Goal: Task Accomplishment & Management: Use online tool/utility

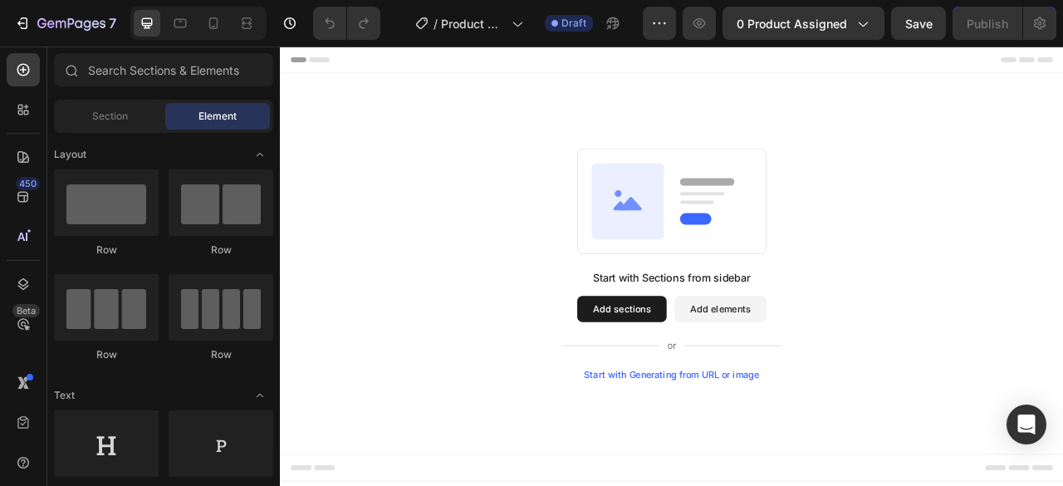
click at [737, 376] on button "Add sections" at bounding box center [715, 380] width 114 height 33
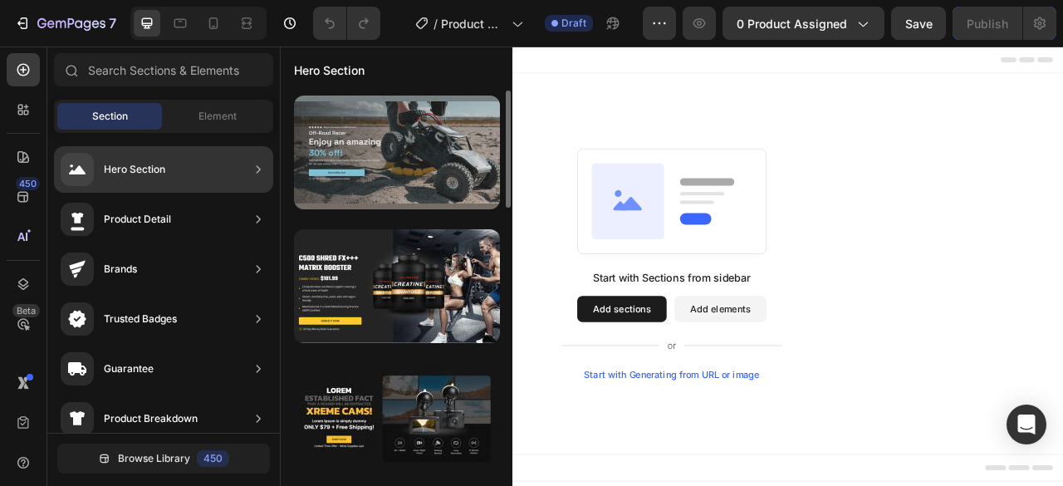
click at [388, 157] on div at bounding box center [397, 152] width 206 height 114
click at [385, 143] on div at bounding box center [397, 152] width 206 height 114
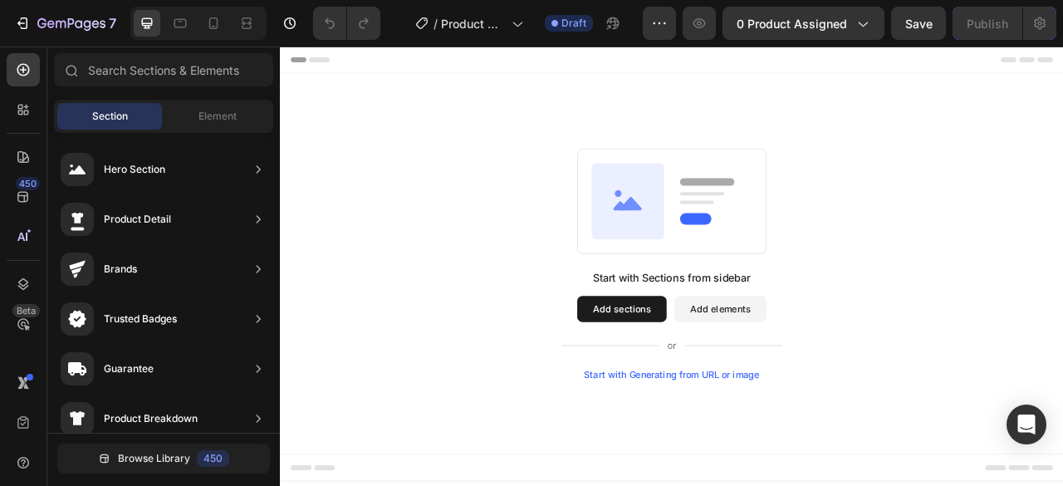
click at [725, 378] on button "Add sections" at bounding box center [715, 380] width 114 height 33
click at [817, 376] on button "Add elements" at bounding box center [839, 380] width 117 height 33
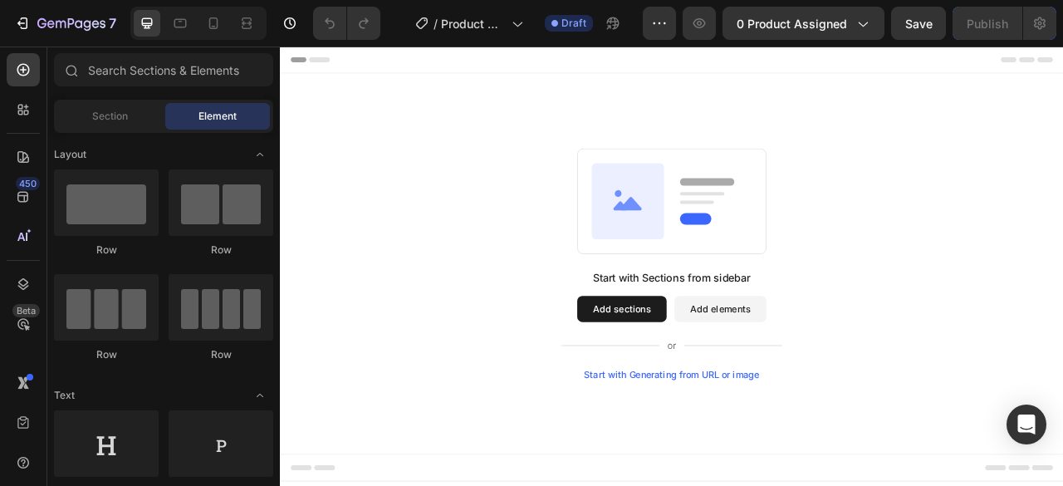
click at [725, 380] on button "Add sections" at bounding box center [715, 380] width 114 height 33
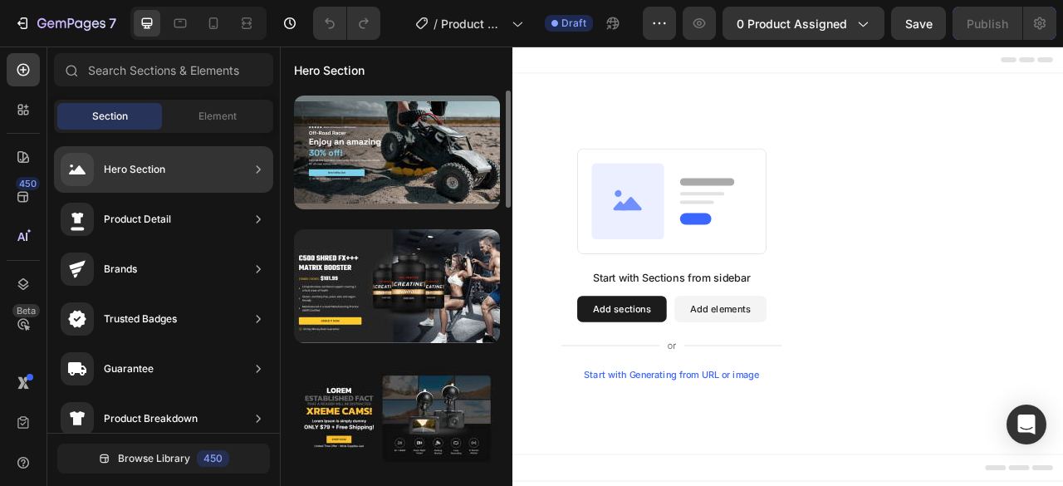
click at [98, 189] on div "Hero Section" at bounding box center [163, 169] width 219 height 47
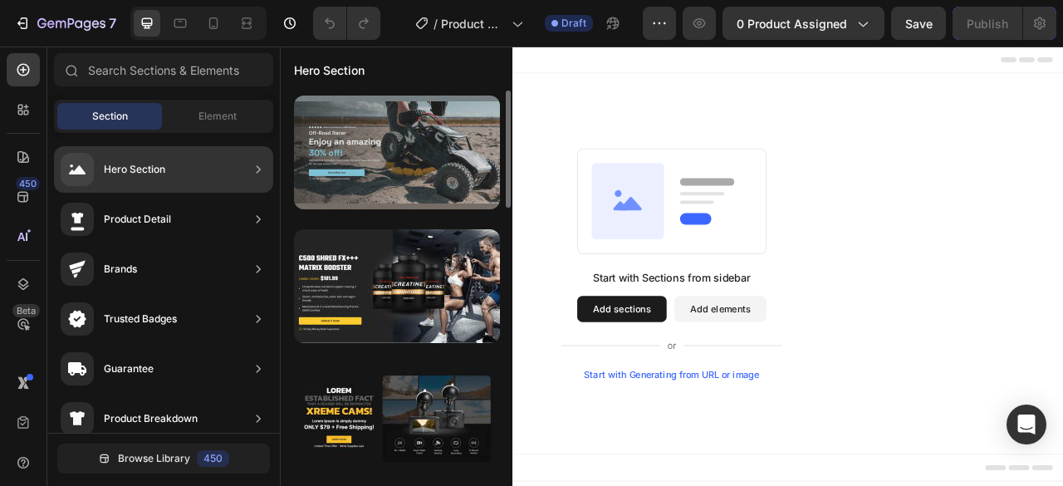
click at [334, 150] on div at bounding box center [397, 152] width 206 height 114
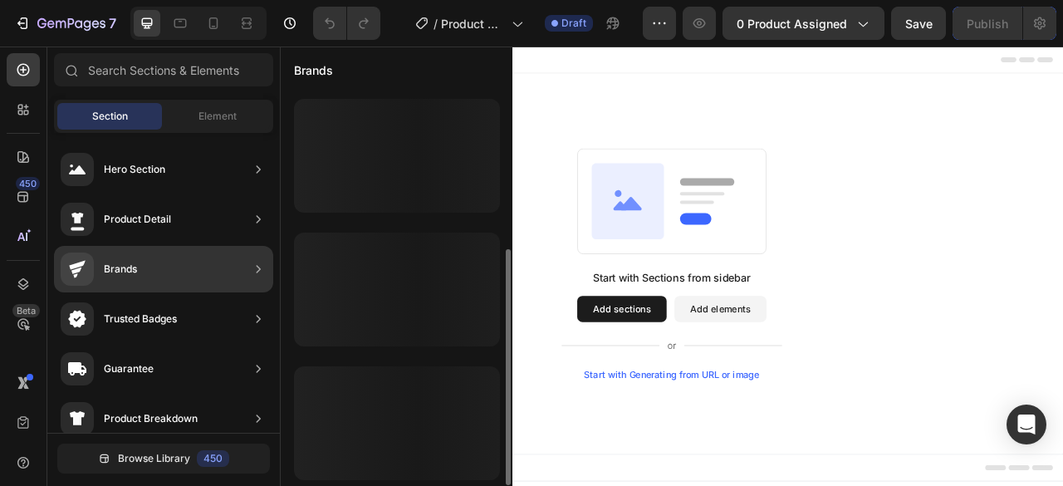
scroll to position [264, 0]
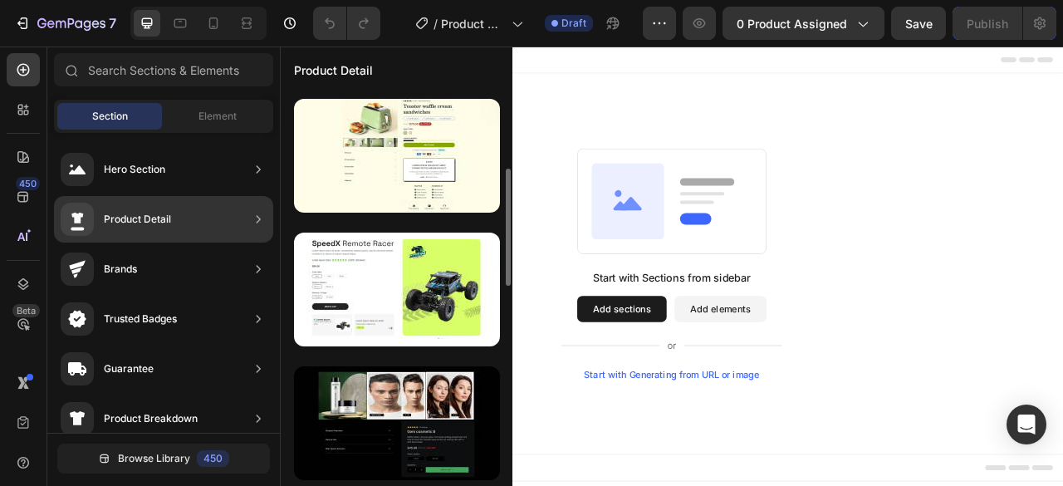
click at [184, 203] on div "Product Detail" at bounding box center [163, 219] width 219 height 47
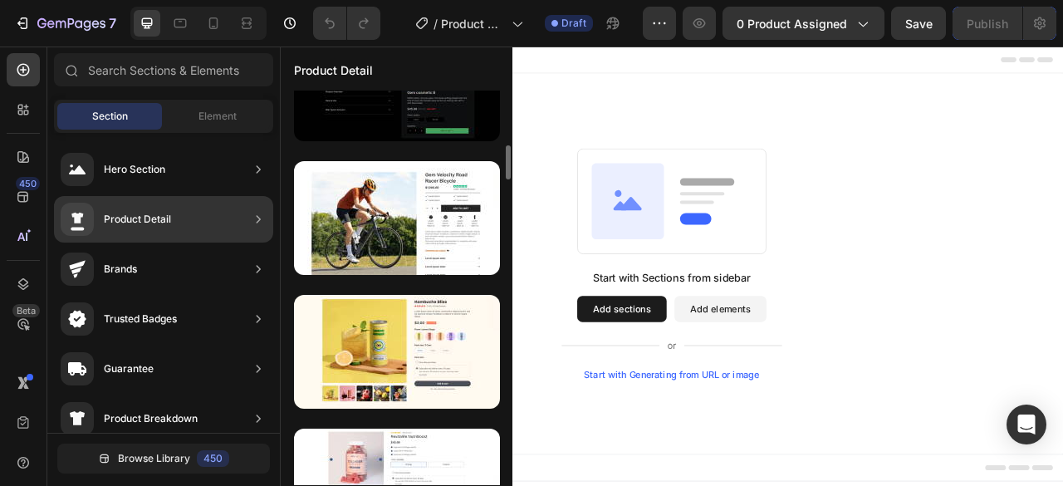
scroll to position [624, 0]
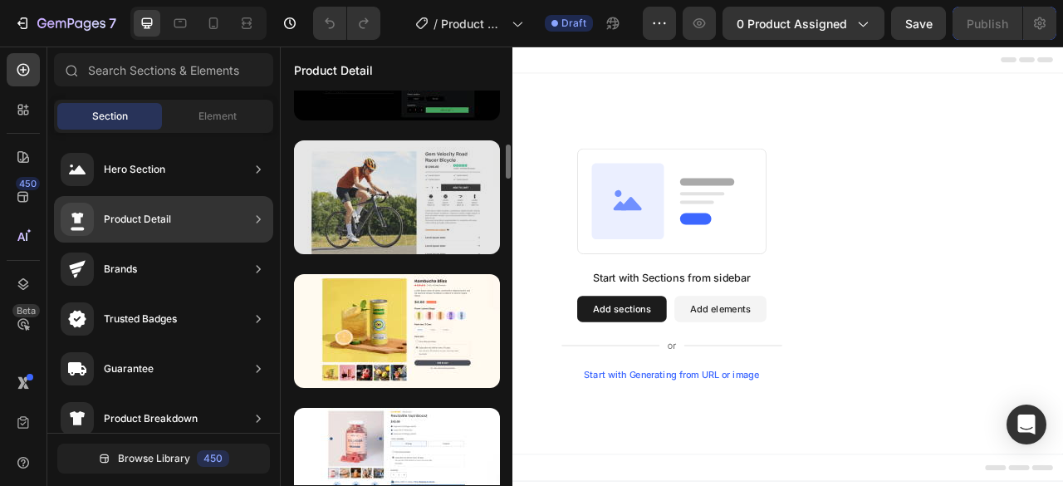
click at [384, 238] on div at bounding box center [397, 197] width 206 height 114
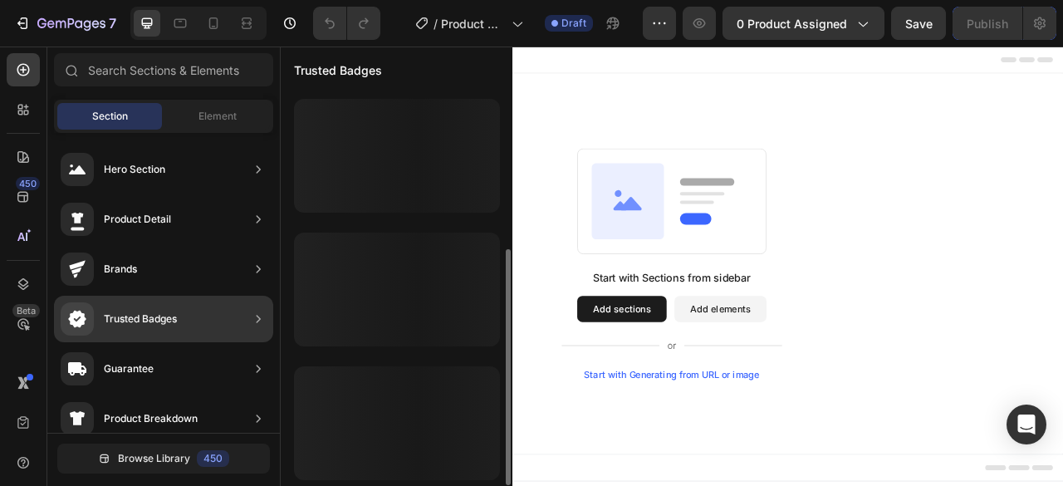
scroll to position [264, 0]
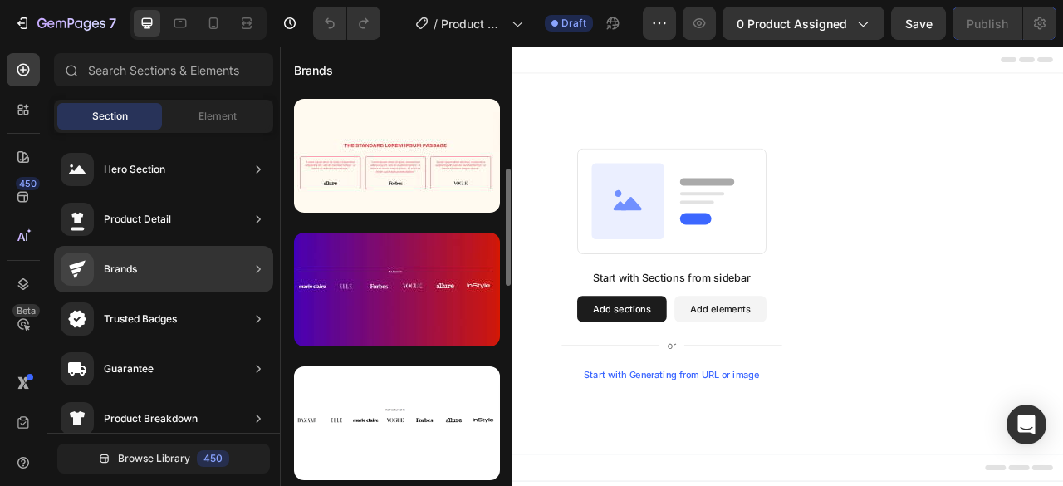
click at [180, 286] on div "Brands" at bounding box center [163, 269] width 219 height 47
drag, startPoint x: 180, startPoint y: 286, endPoint x: 166, endPoint y: 338, distance: 53.4
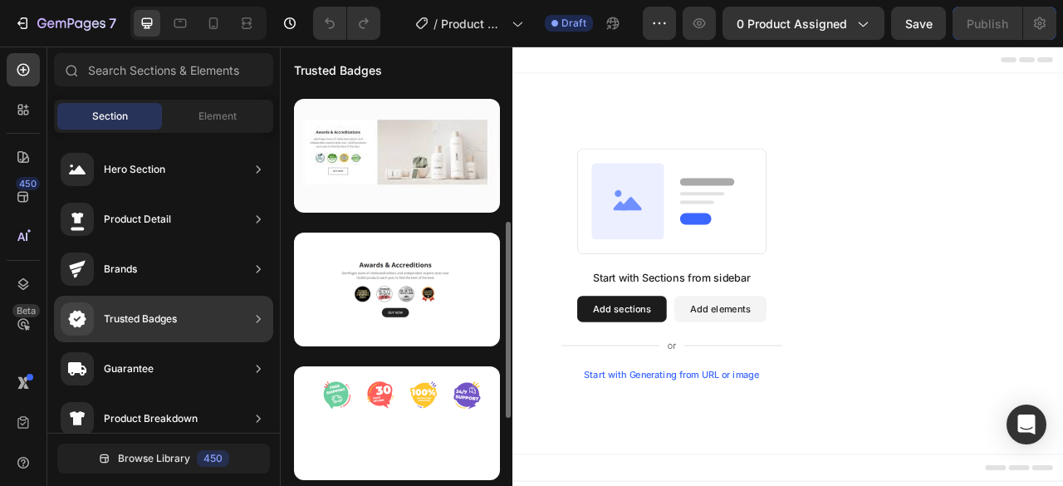
click at [166, 338] on div "Trusted Badges" at bounding box center [163, 319] width 219 height 47
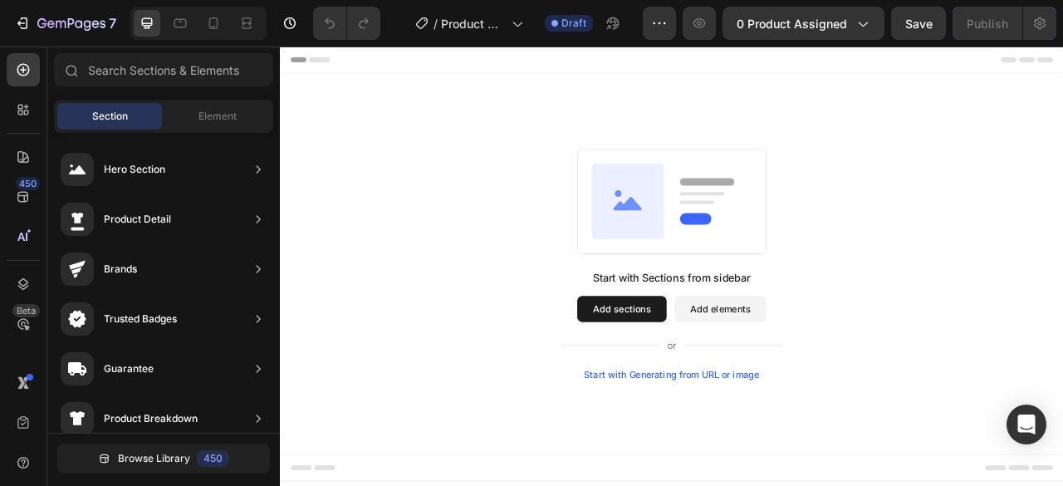
click at [582, 147] on div "Start with Sections from sidebar Add sections Add elements Start with Generatin…" at bounding box center [778, 323] width 997 height 484
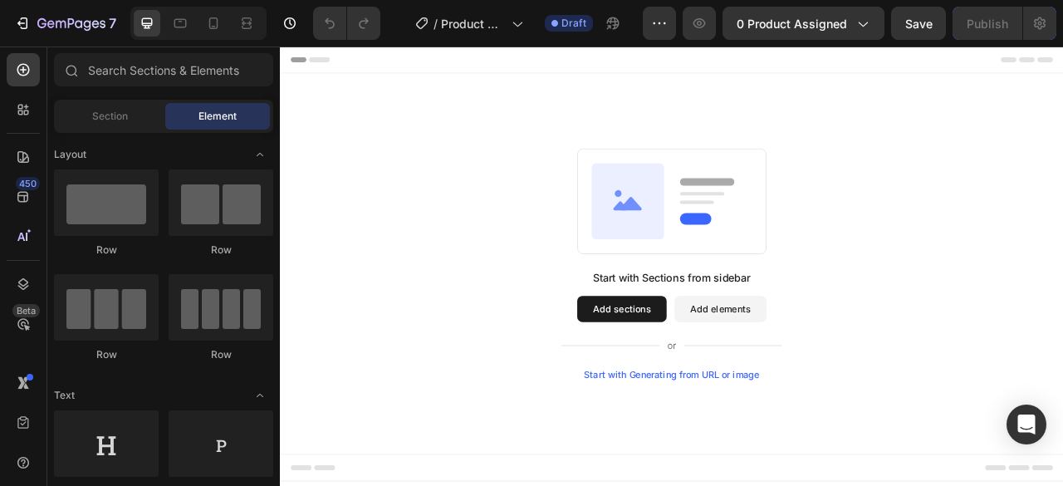
click at [91, 132] on div "Section Element" at bounding box center [163, 116] width 219 height 33
click at [90, 117] on div "Section" at bounding box center [109, 116] width 105 height 27
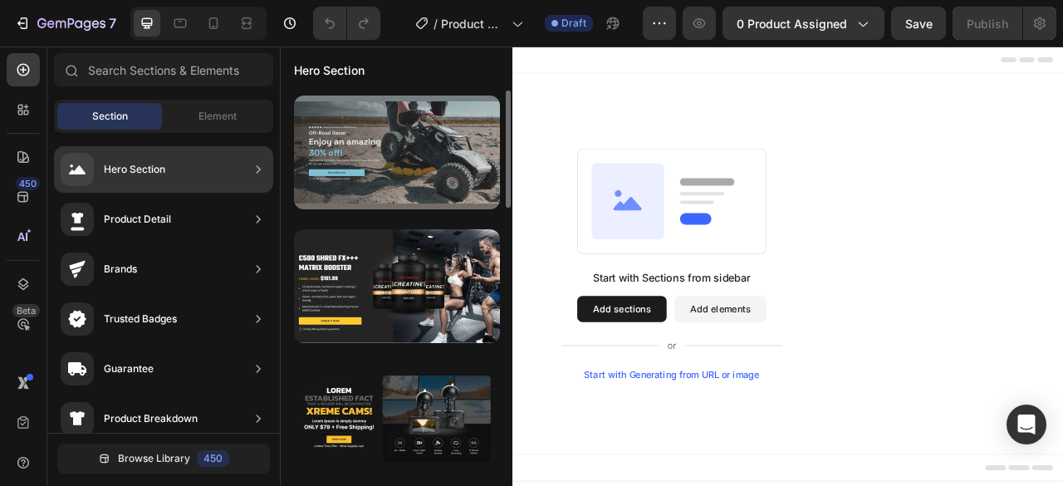
drag, startPoint x: 284, startPoint y: 144, endPoint x: 353, endPoint y: 144, distance: 68.9
click at [353, 144] on div at bounding box center [397, 152] width 206 height 114
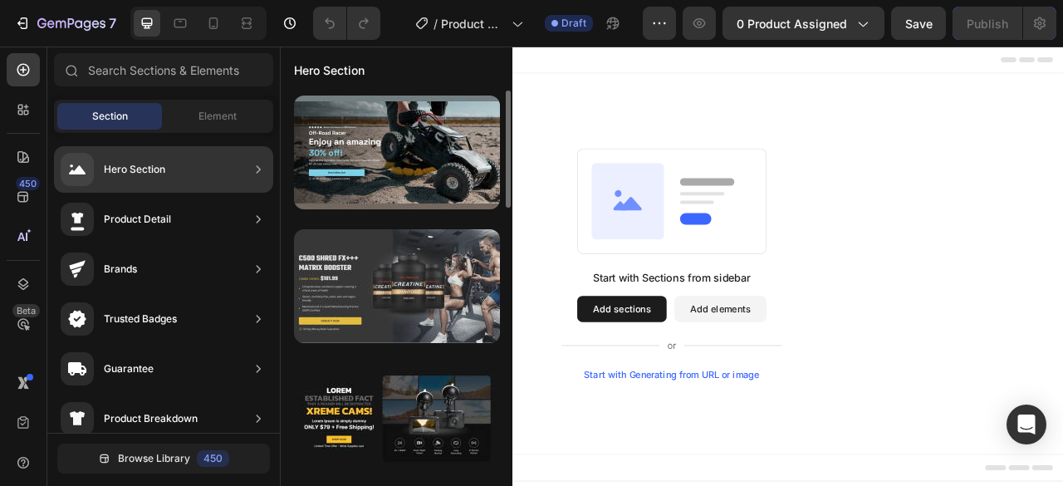
click at [351, 253] on div at bounding box center [397, 286] width 206 height 114
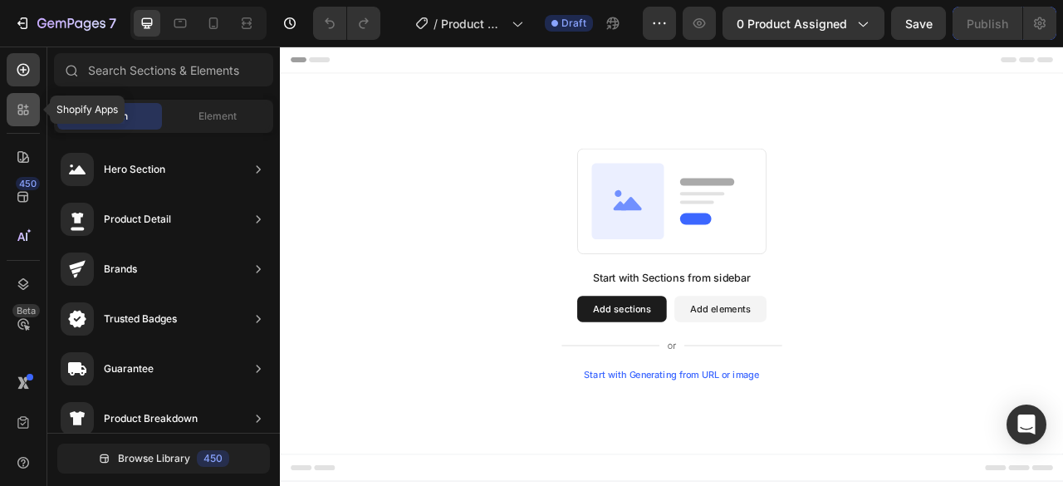
click at [11, 114] on div at bounding box center [23, 109] width 33 height 33
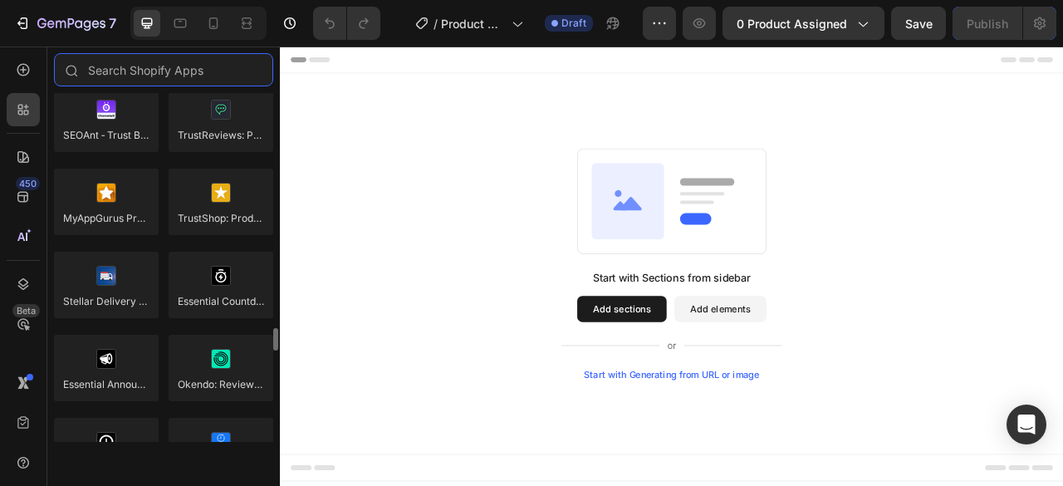
scroll to position [4900, 0]
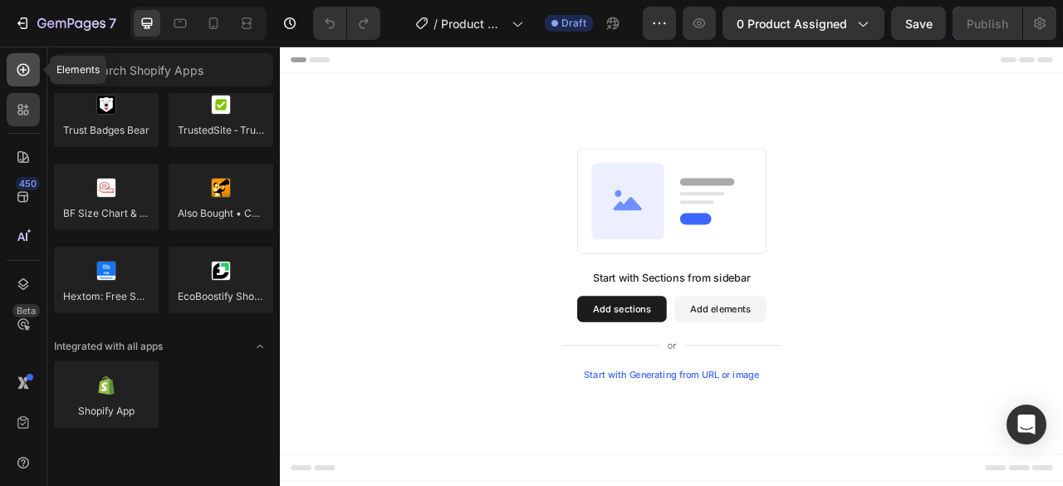
click at [14, 64] on div at bounding box center [23, 69] width 33 height 33
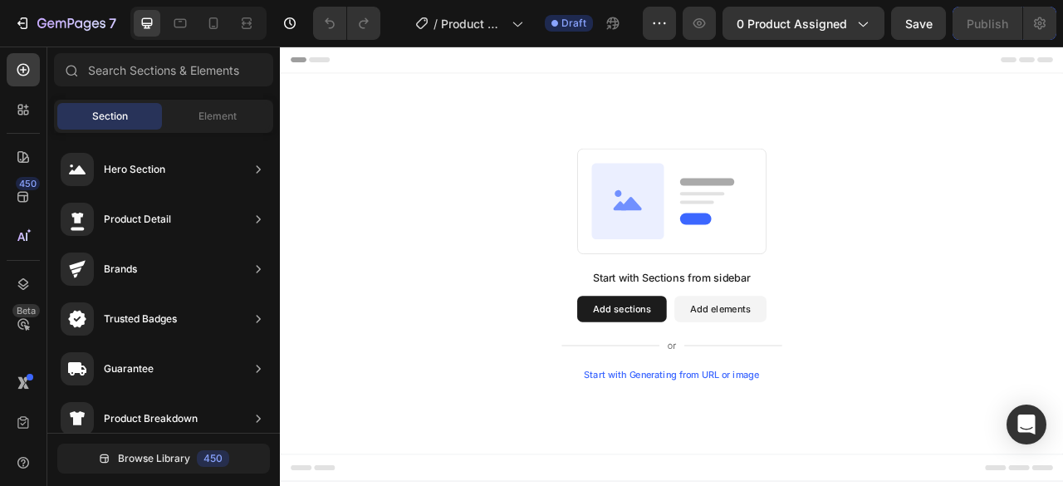
click at [835, 375] on button "Add elements" at bounding box center [839, 380] width 117 height 33
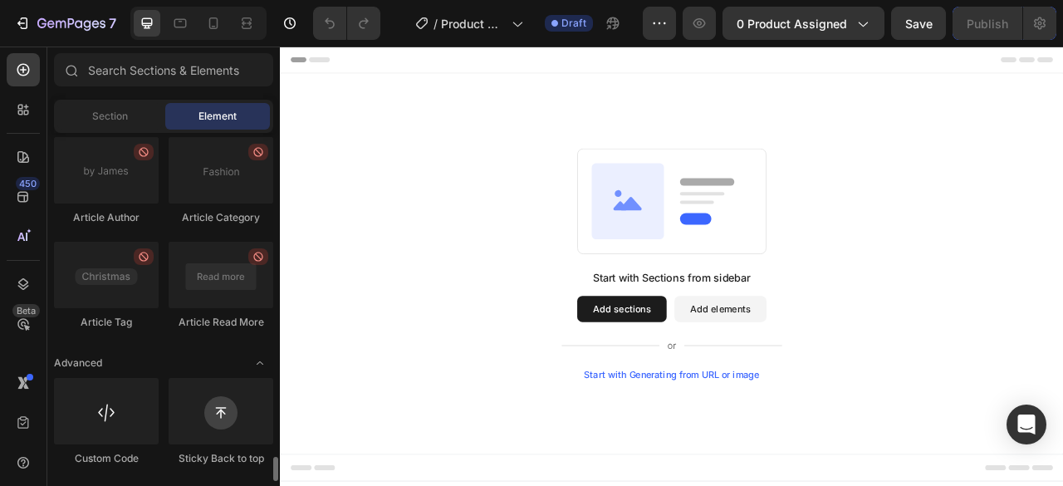
scroll to position [4683, 0]
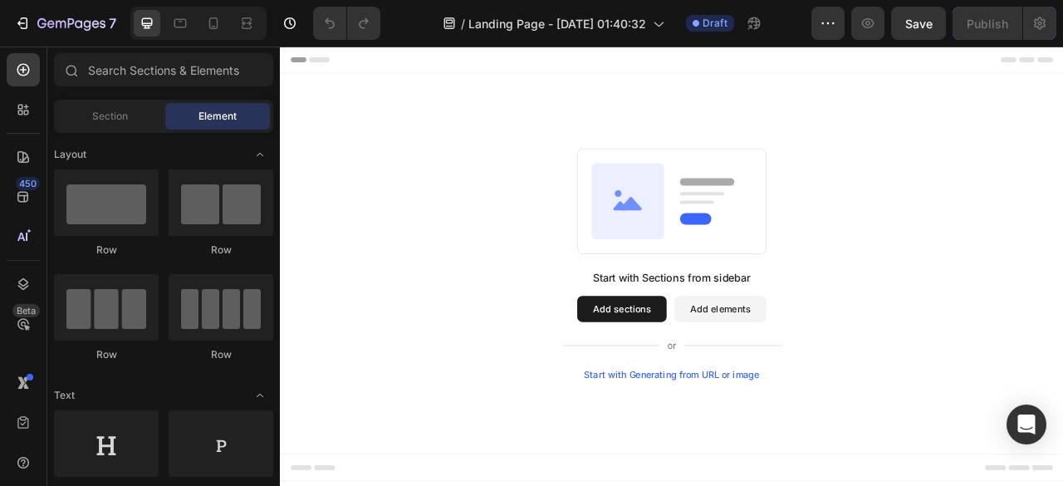
click at [706, 380] on button "Add sections" at bounding box center [715, 380] width 114 height 33
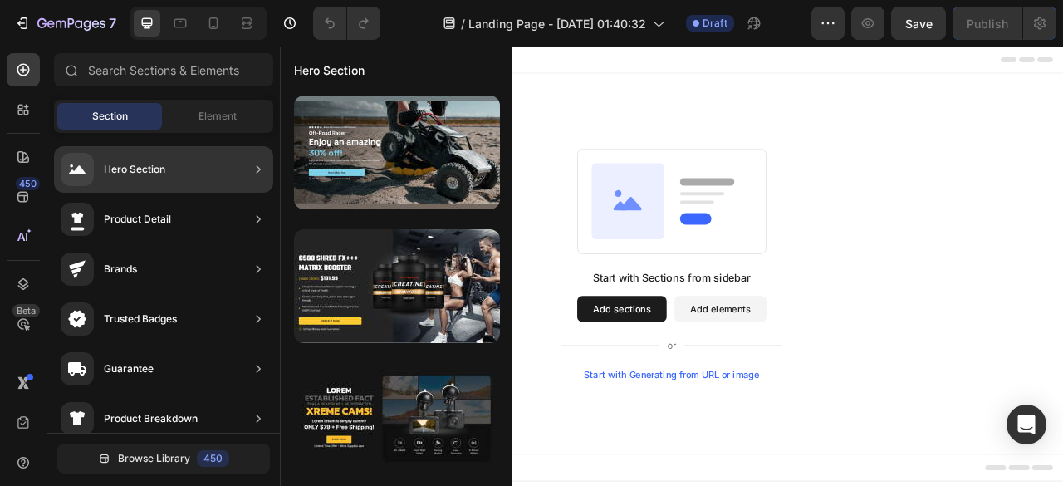
click at [143, 179] on div "Hero Section" at bounding box center [113, 169] width 105 height 33
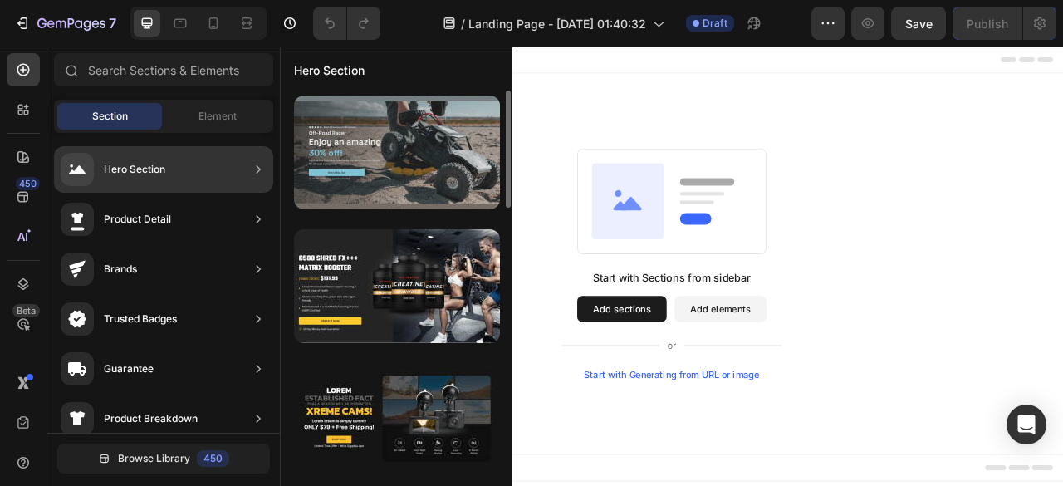
click at [337, 163] on div at bounding box center [397, 152] width 206 height 114
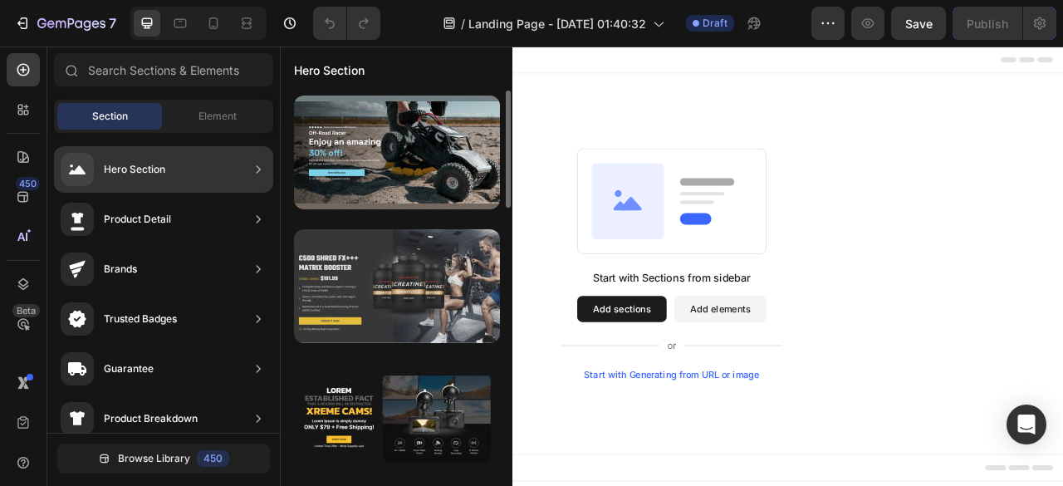
click at [405, 267] on div at bounding box center [397, 286] width 206 height 114
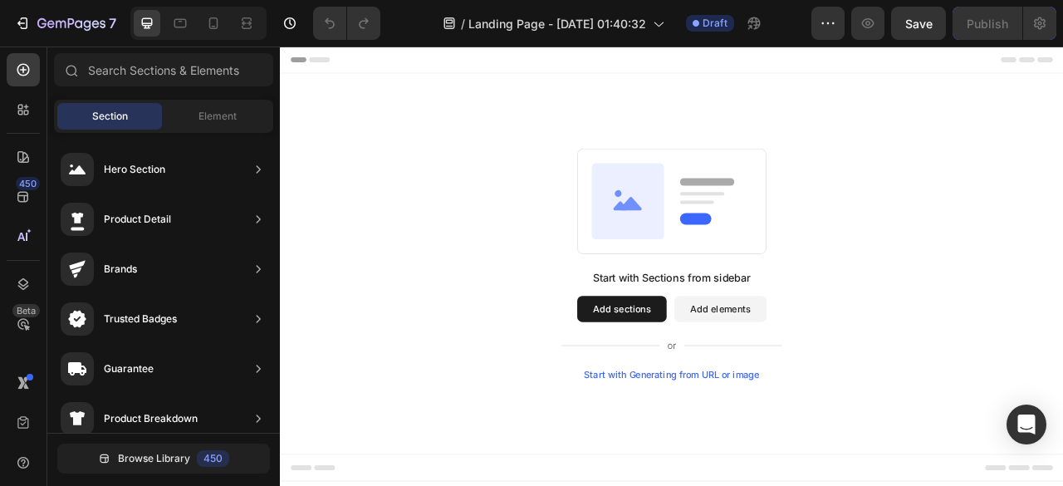
click at [698, 288] on icon at bounding box center [722, 242] width 92 height 96
click at [743, 465] on div "Start with Generating from URL or image" at bounding box center [778, 463] width 223 height 13
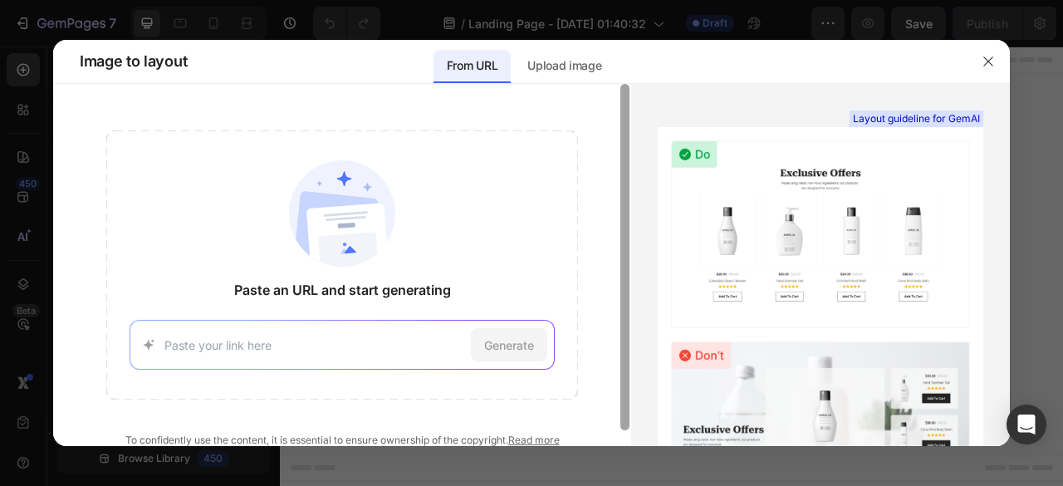
click at [628, 86] on div at bounding box center [624, 257] width 9 height 346
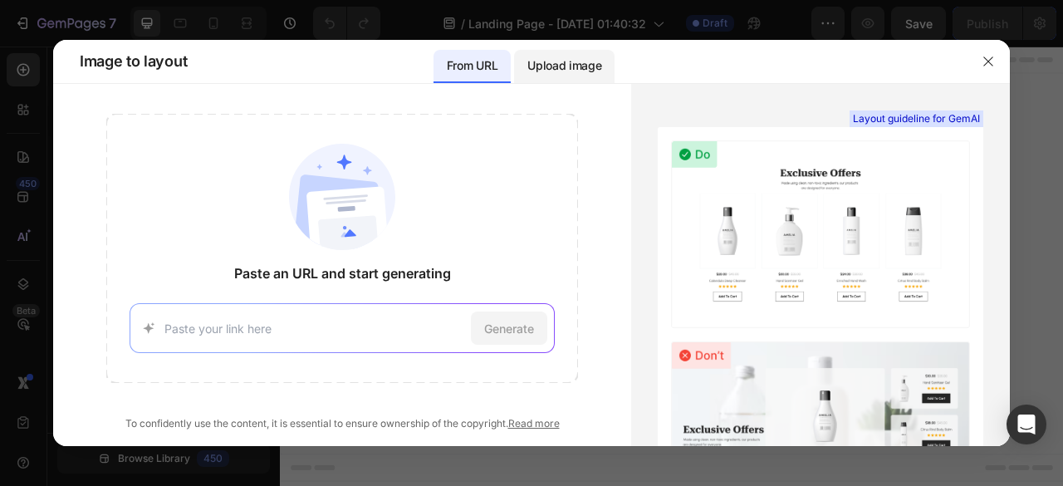
click at [592, 56] on p "Upload image" at bounding box center [564, 66] width 74 height 20
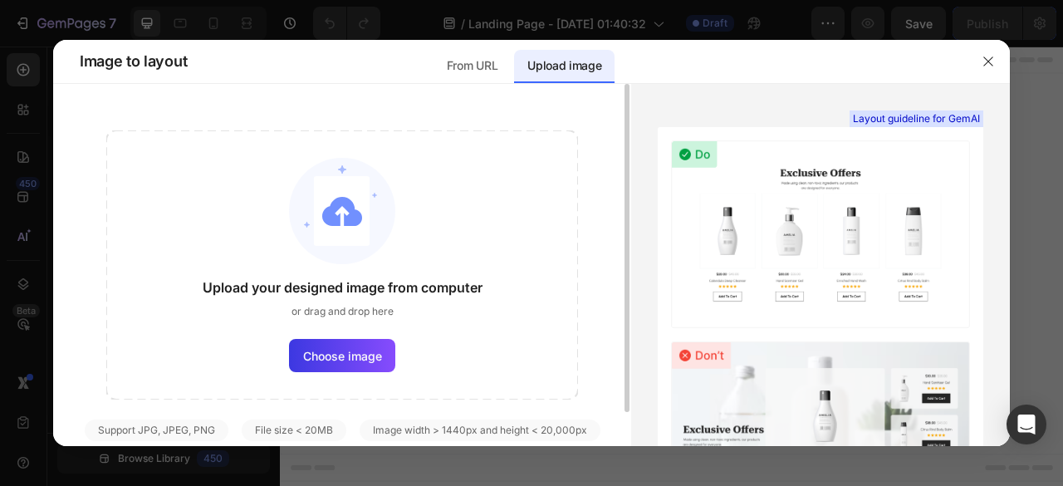
click at [301, 247] on img at bounding box center [342, 211] width 106 height 106
click at [339, 360] on span "Choose image" at bounding box center [342, 355] width 79 height 17
click at [0, 0] on input "Choose image" at bounding box center [0, 0] width 0 height 0
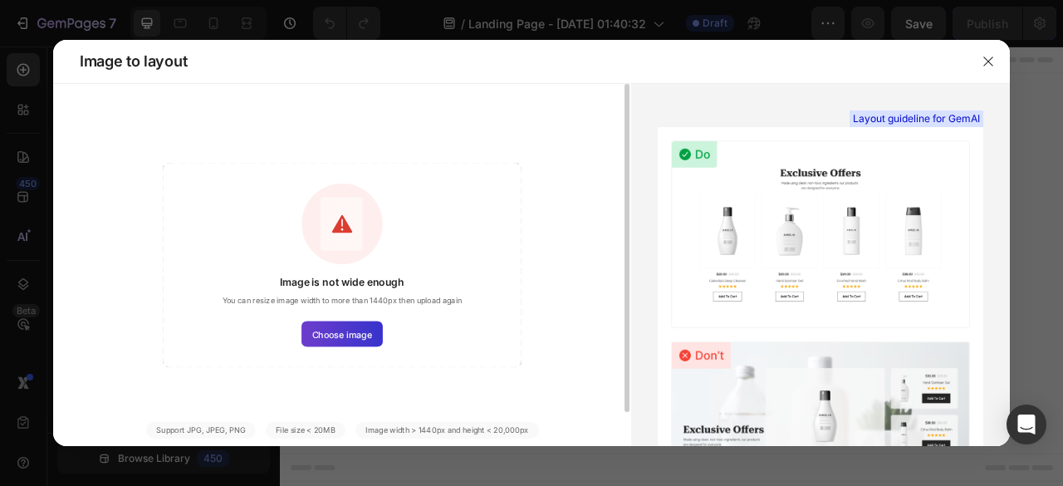
click at [335, 323] on label "Choose image" at bounding box center [341, 333] width 81 height 25
click at [0, 0] on input "Choose image" at bounding box center [0, 0] width 0 height 0
